Goal: Obtain resource: Download file/media

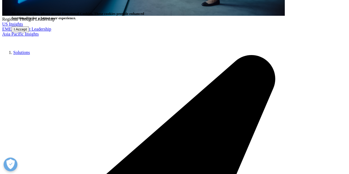
scroll to position [243, 0]
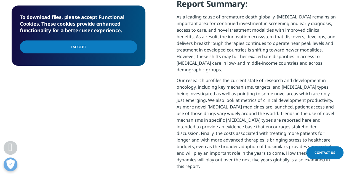
click at [102, 45] on input "I Accept" at bounding box center [78, 47] width 117 height 13
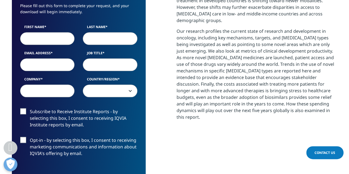
scroll to position [284, 0]
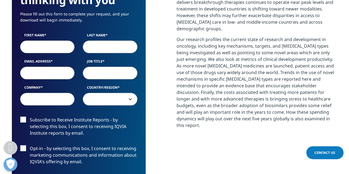
click at [52, 44] on input "First Name" at bounding box center [47, 46] width 55 height 13
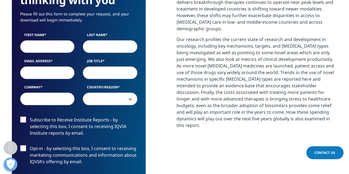
type input "Ilora"
type input "Bandyopadhyay"
type input "ilora.bandyopadhyay2@gmail.com"
select select "[GEOGRAPHIC_DATA]"
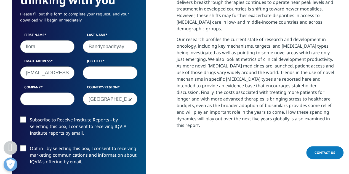
click at [95, 73] on input "Job Title" at bounding box center [110, 72] width 55 height 13
type input "Analyst"
click at [50, 100] on input "Company" at bounding box center [47, 99] width 55 height 13
type input "H"
type input "Integra Connect"
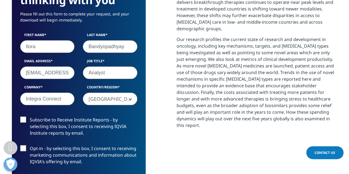
click at [20, 118] on label "Subscribe to Receive Institute Reports - by selecting this box, I consent to re…" at bounding box center [78, 128] width 117 height 23
click at [30, 117] on input "Subscribe to Receive Institute Reports - by selecting this box, I consent to re…" at bounding box center [30, 117] width 0 height 0
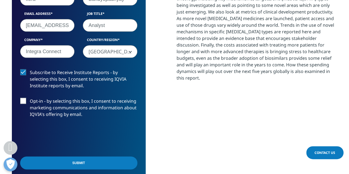
click at [23, 100] on label "Opt-in - by selecting this box, I consent to receiving marketing communications…" at bounding box center [78, 109] width 117 height 23
click at [30, 98] on input "Opt-in - by selecting this box, I consent to receiving marketing communications…" at bounding box center [30, 98] width 0 height 0
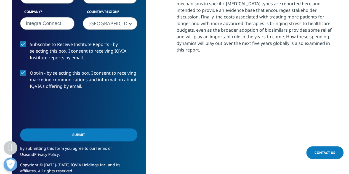
scroll to position [360, 0]
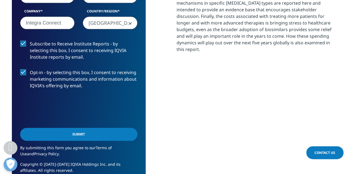
click at [23, 45] on label "Subscribe to Receive Institute Reports - by selecting this box, I consent to re…" at bounding box center [78, 52] width 117 height 23
click at [30, 41] on input "Subscribe to Receive Institute Reports - by selecting this box, I consent to re…" at bounding box center [30, 41] width 0 height 0
click at [22, 71] on label "Opt-in - by selecting this box, I consent to receiving marketing communications…" at bounding box center [78, 80] width 117 height 23
click at [30, 69] on input "Opt-in - by selecting this box, I consent to receiving marketing communications…" at bounding box center [30, 69] width 0 height 0
click at [78, 135] on input "Submit" at bounding box center [78, 134] width 117 height 13
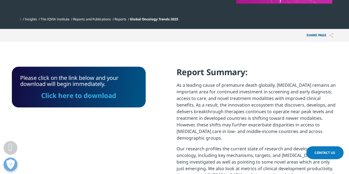
scroll to position [176, 0]
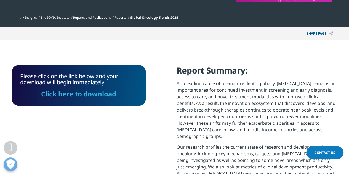
click at [91, 94] on link "Click here to download" at bounding box center [78, 93] width 75 height 9
